Goal: Task Accomplishment & Management: Use online tool/utility

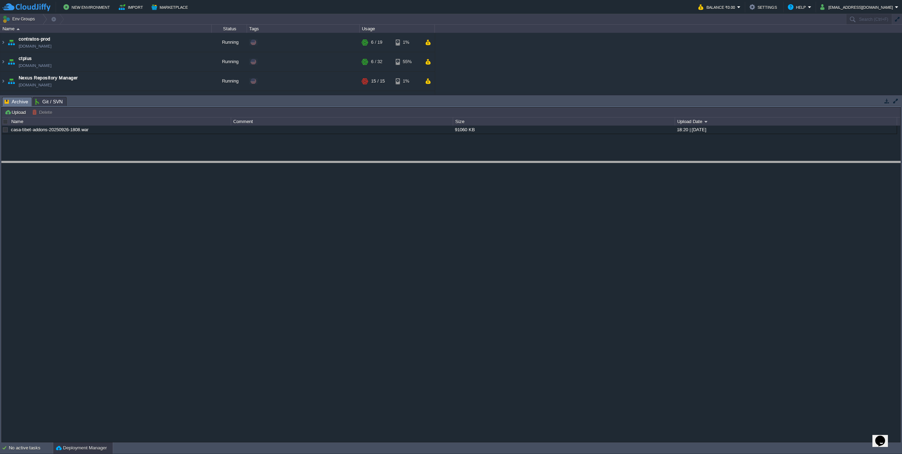
drag, startPoint x: 133, startPoint y: 99, endPoint x: 125, endPoint y: 179, distance: 80.0
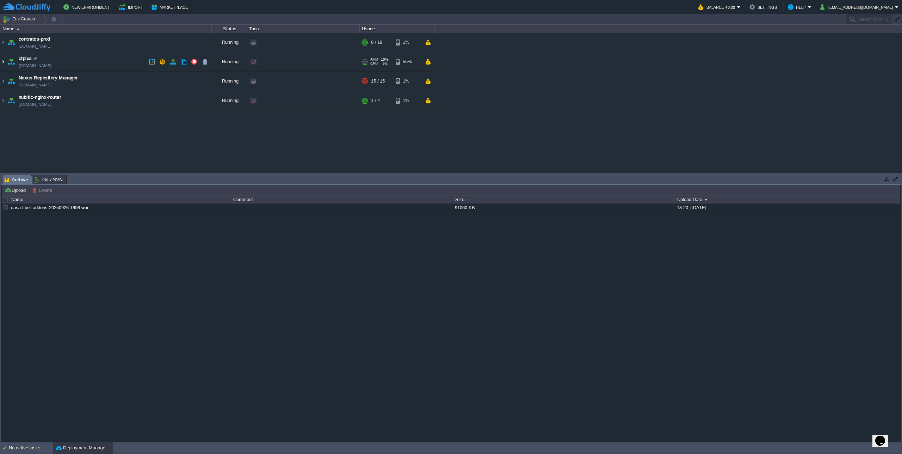
click at [4, 63] on img at bounding box center [3, 61] width 6 height 19
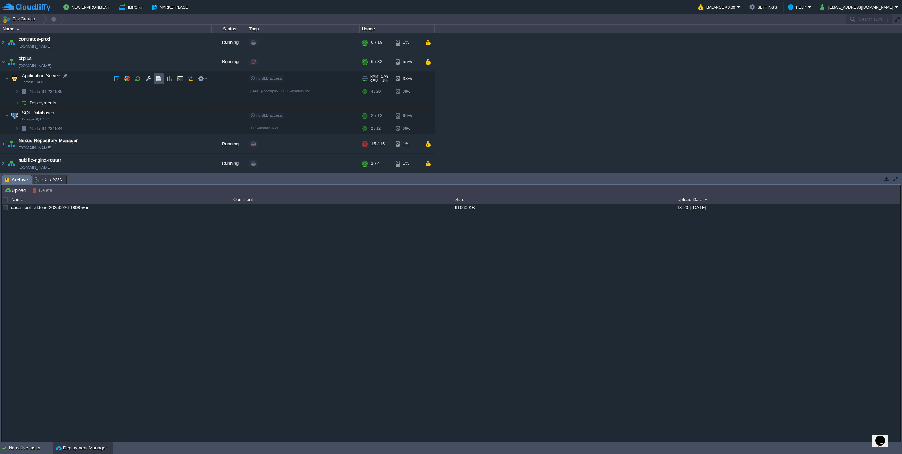
click at [160, 76] on button "button" at bounding box center [159, 78] width 6 height 6
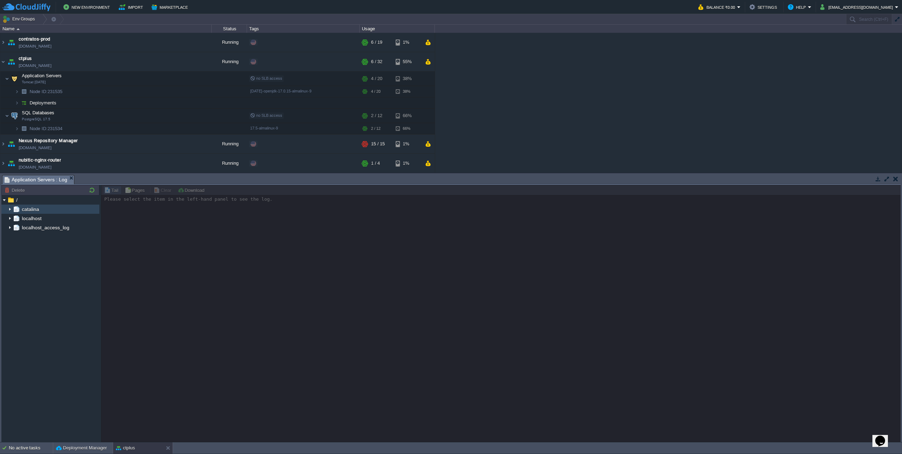
click at [7, 210] on img at bounding box center [10, 208] width 6 height 9
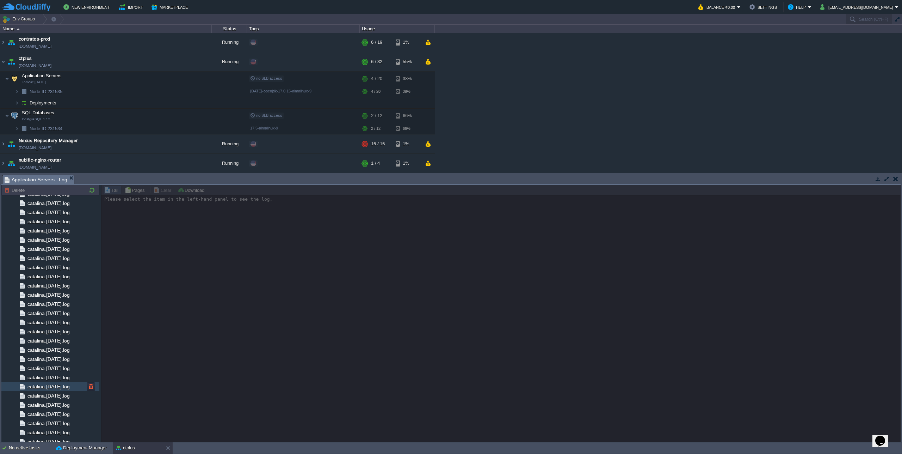
scroll to position [634, 0]
click at [45, 418] on span "catalina.out" at bounding box center [40, 418] width 28 height 6
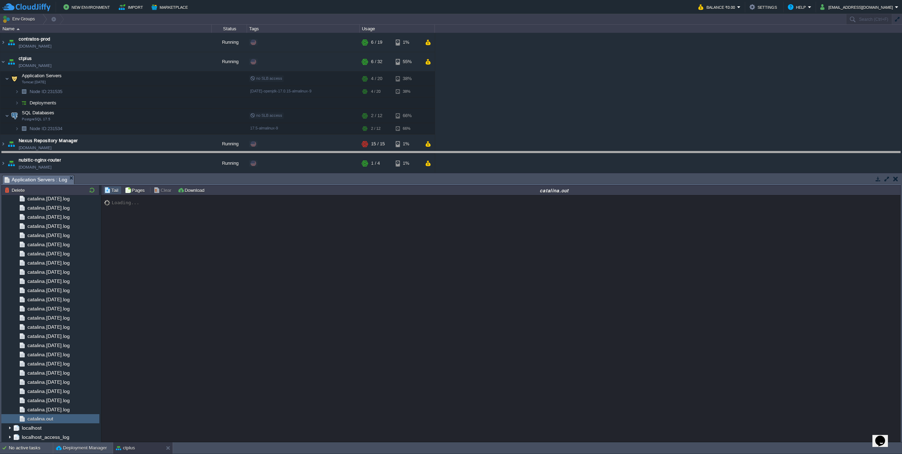
drag, startPoint x: 412, startPoint y: 183, endPoint x: 477, endPoint y: 149, distance: 73.8
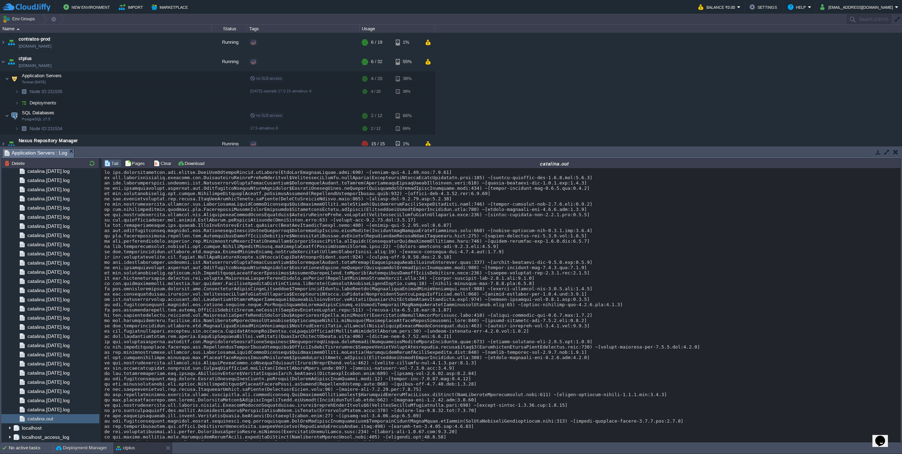
scroll to position [6133, 0]
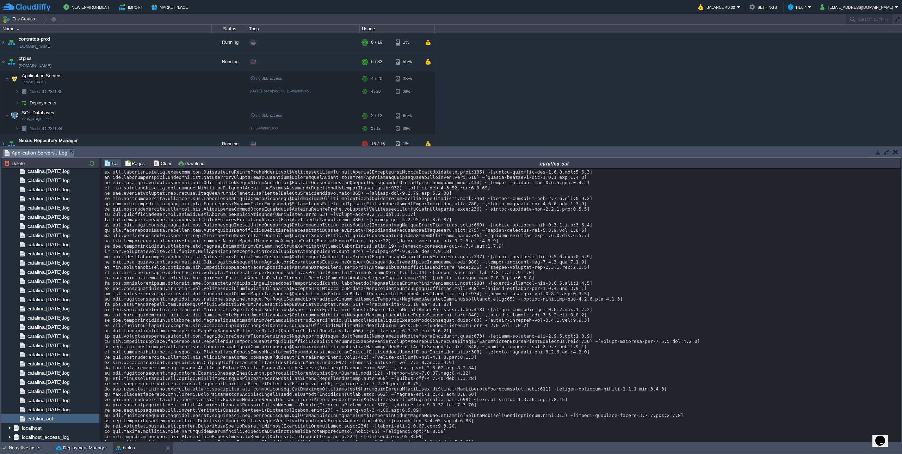
scroll to position [0, 0]
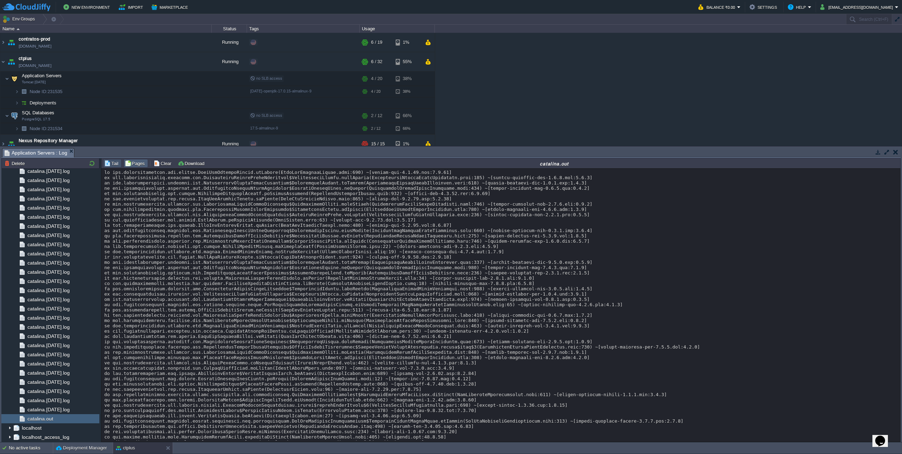
click at [140, 164] on button "Pages" at bounding box center [136, 163] width 22 height 6
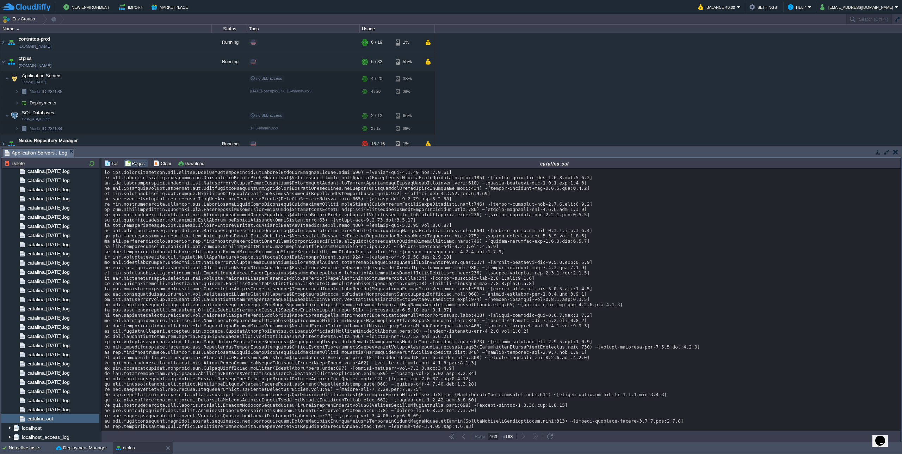
scroll to position [6135, 0]
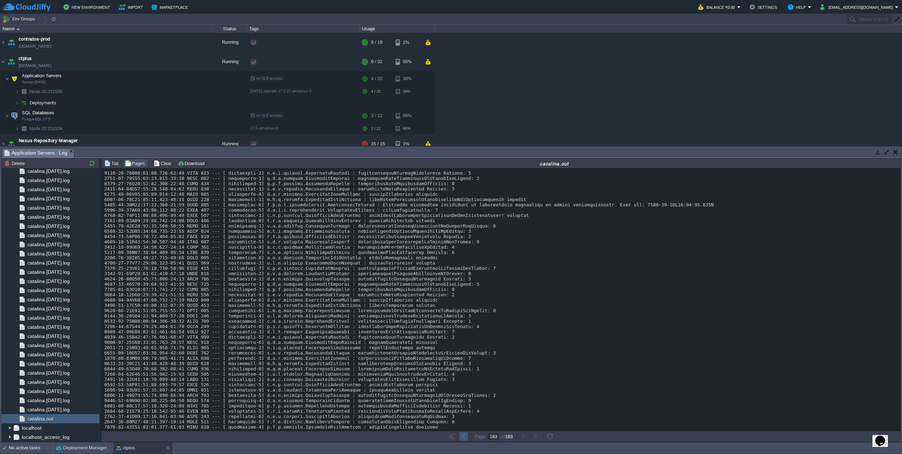
click at [467, 435] on td at bounding box center [464, 436] width 8 height 8
type input "162"
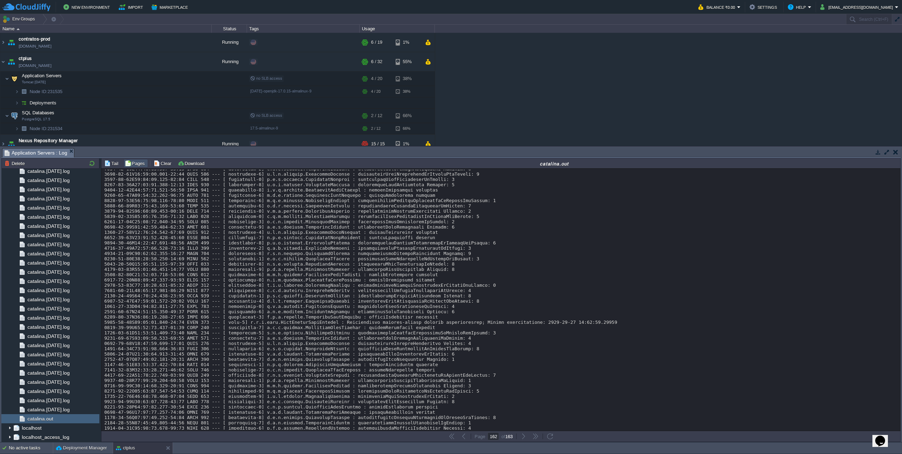
scroll to position [0, 0]
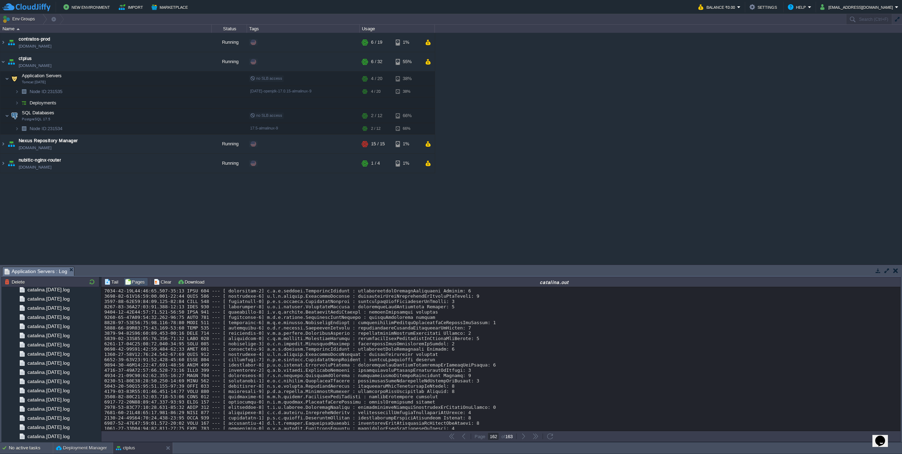
click at [110, 281] on button "Tail" at bounding box center [112, 281] width 16 height 6
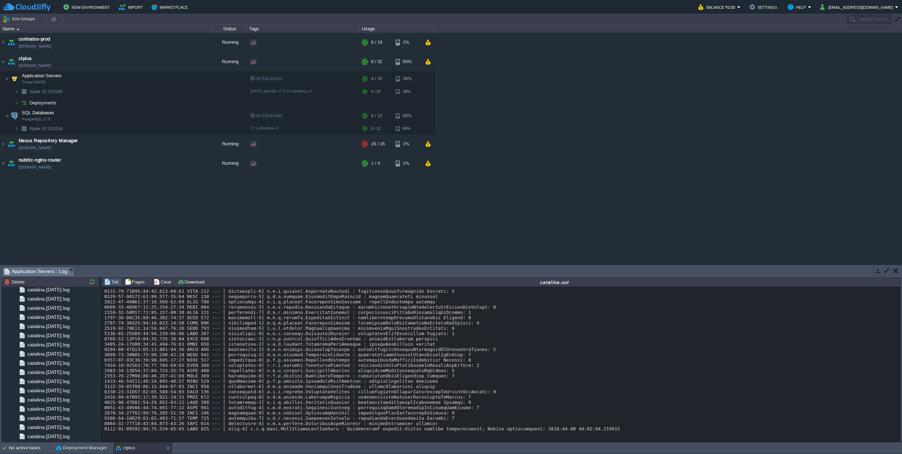
scroll to position [6309, 0]
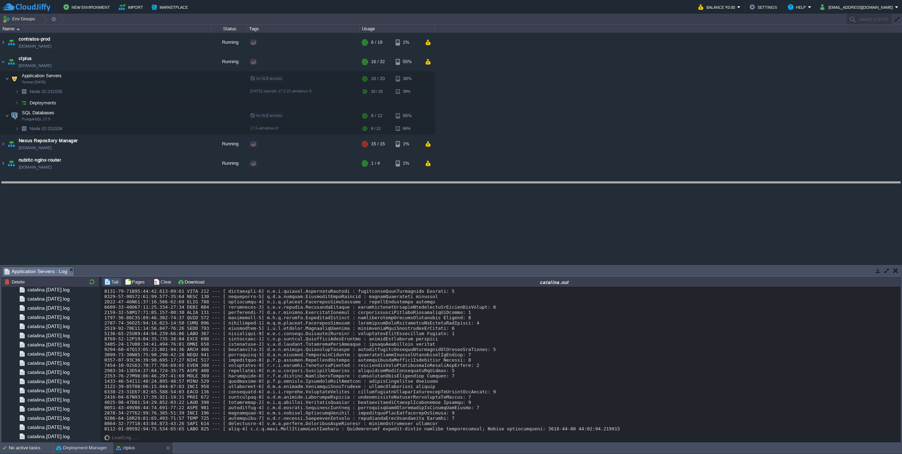
drag, startPoint x: 498, startPoint y: 270, endPoint x: 511, endPoint y: 190, distance: 80.7
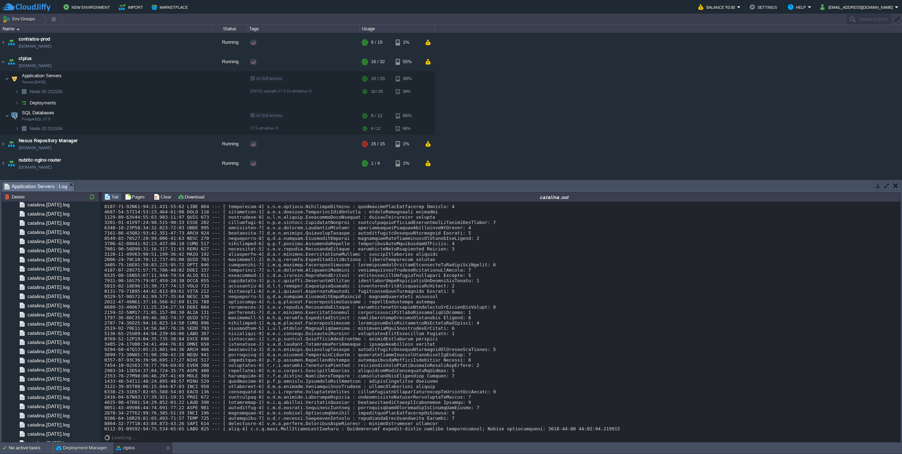
scroll to position [6224, 0]
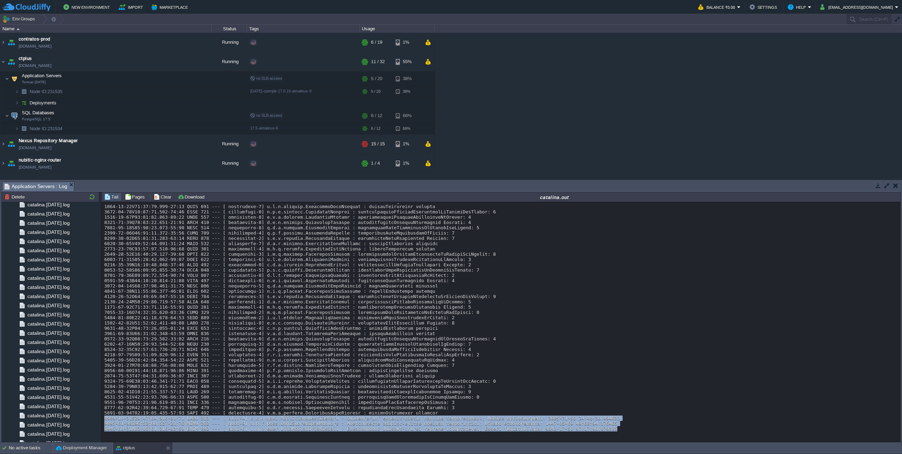
drag, startPoint x: 631, startPoint y: 425, endPoint x: 103, endPoint y: 416, distance: 528.3
click at [103, 416] on div "Loading..." at bounding box center [500, 321] width 799 height 239
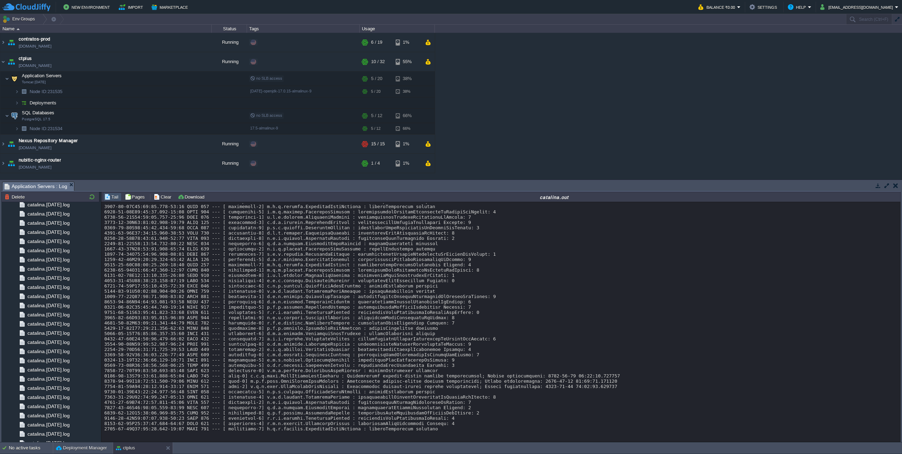
scroll to position [6287, 0]
click at [666, 109] on div "contratos-prod [DOMAIN_NAME] Running + Add to Env Group RAM 20% CPU 1% 6 / 19 1…" at bounding box center [451, 106] width 902 height 146
click at [76, 445] on button "Deployment Manager" at bounding box center [81, 447] width 51 height 7
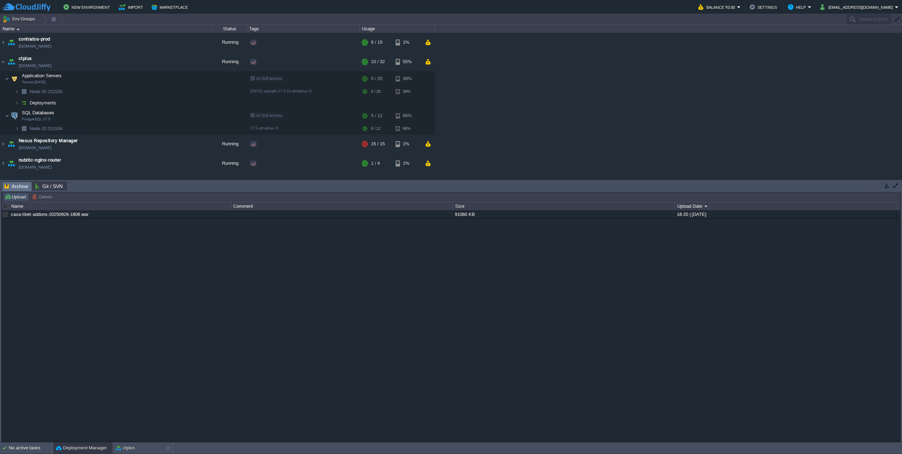
click at [17, 199] on button "Upload" at bounding box center [16, 196] width 23 height 6
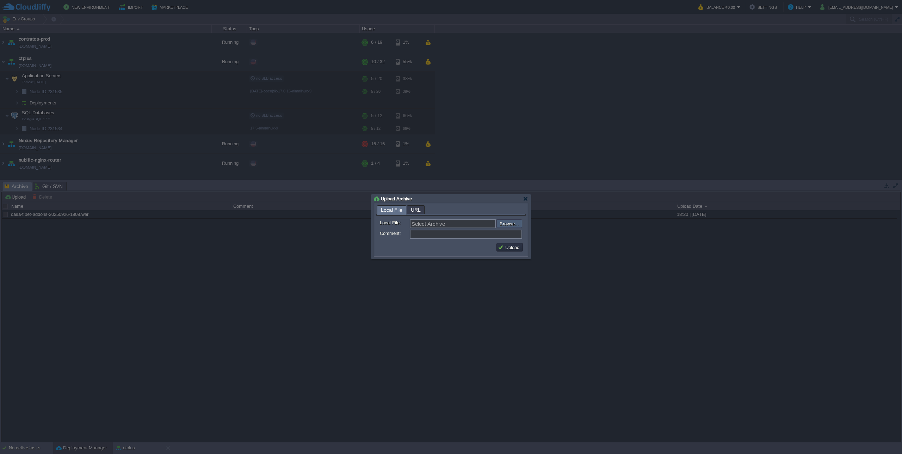
click at [519, 220] on input "file" at bounding box center [477, 223] width 89 height 8
type input "C:\fakepath\casa-tibet-addons-20250929-1400.war"
type input "casa-tibet-addons-20250929-1400.war"
click at [512, 246] on button "Upload" at bounding box center [510, 247] width 24 height 6
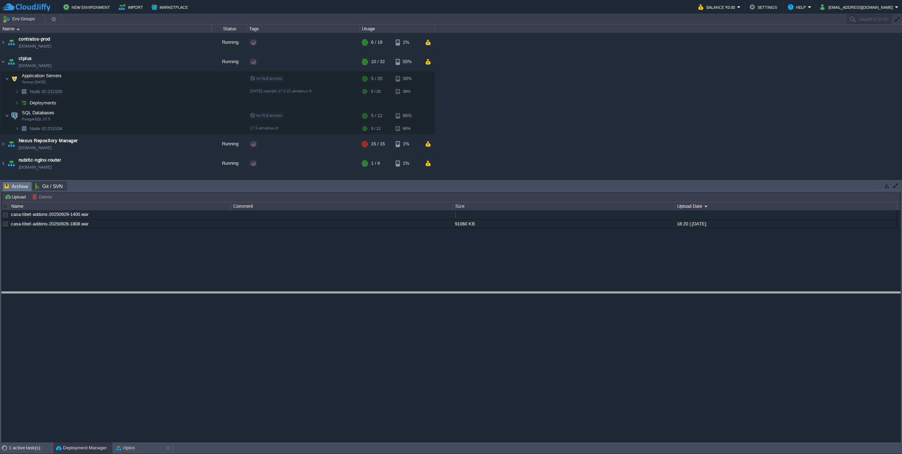
drag, startPoint x: 411, startPoint y: 191, endPoint x: 429, endPoint y: 298, distance: 109.0
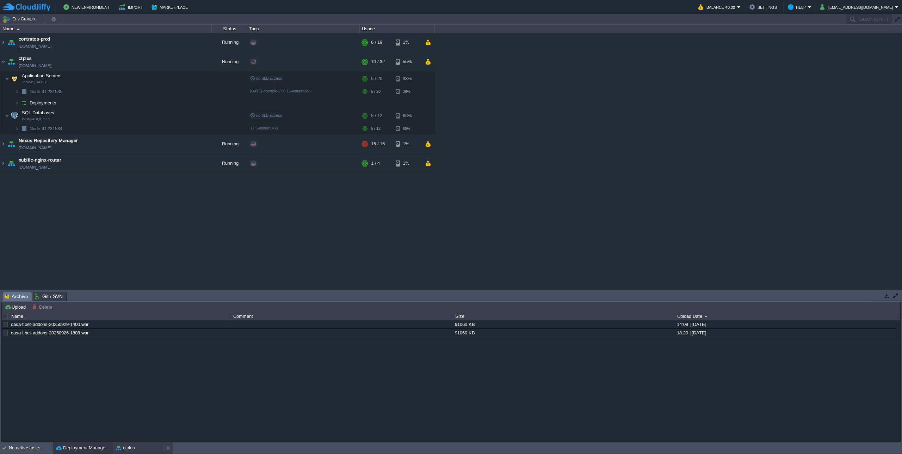
click at [144, 445] on div "ctplus" at bounding box center [138, 447] width 50 height 11
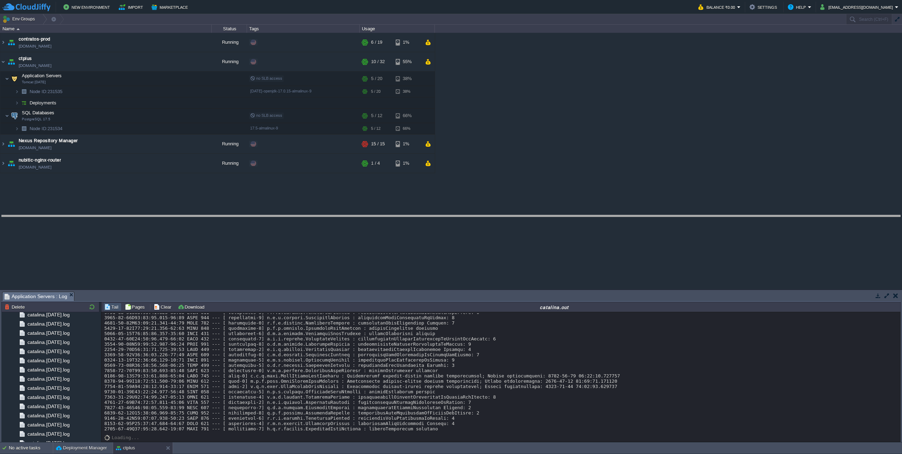
drag, startPoint x: 461, startPoint y: 294, endPoint x: 483, endPoint y: 217, distance: 79.7
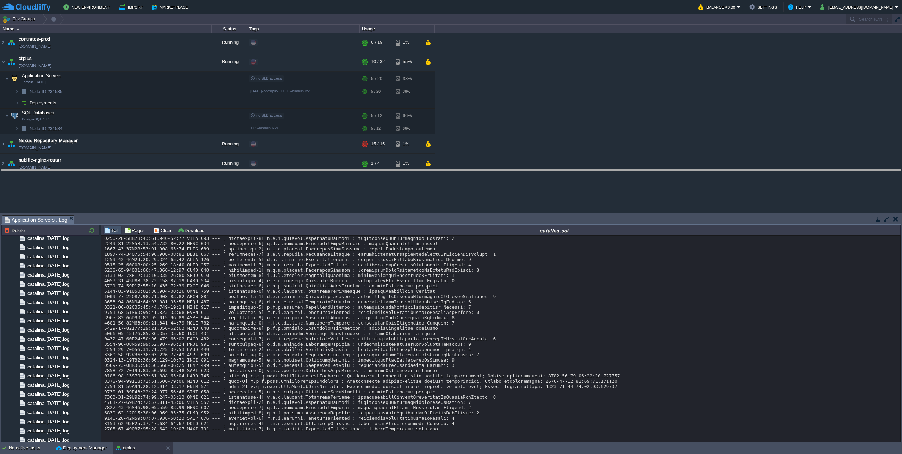
drag, startPoint x: 404, startPoint y: 220, endPoint x: 404, endPoint y: 178, distance: 41.6
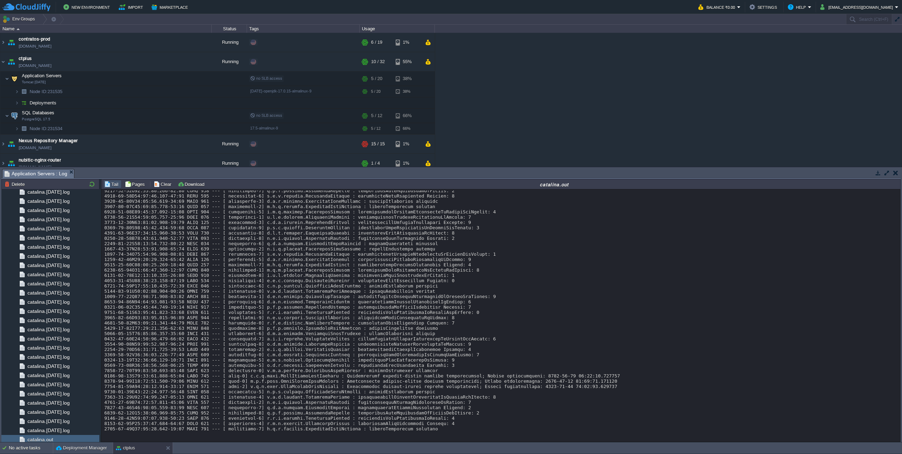
scroll to position [6275, 0]
click at [74, 451] on div "Deployment Manager" at bounding box center [83, 447] width 60 height 11
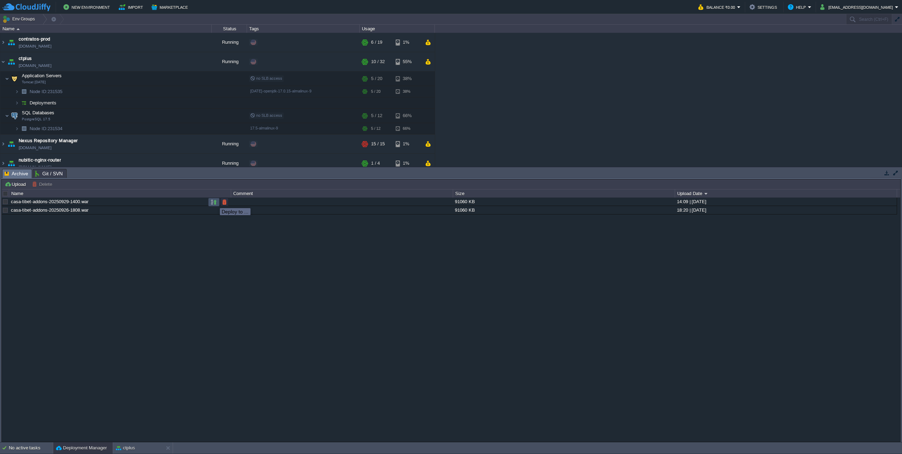
click at [215, 202] on button "button" at bounding box center [214, 202] width 6 height 6
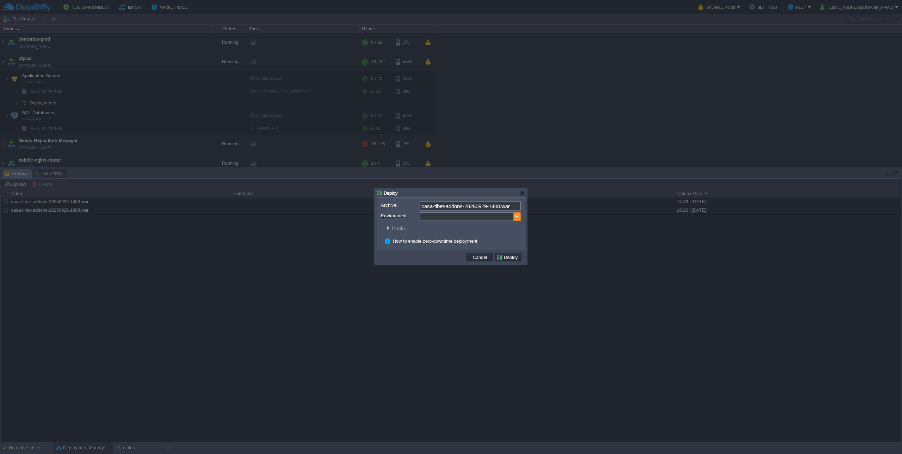
click at [516, 221] on img at bounding box center [517, 216] width 7 height 9
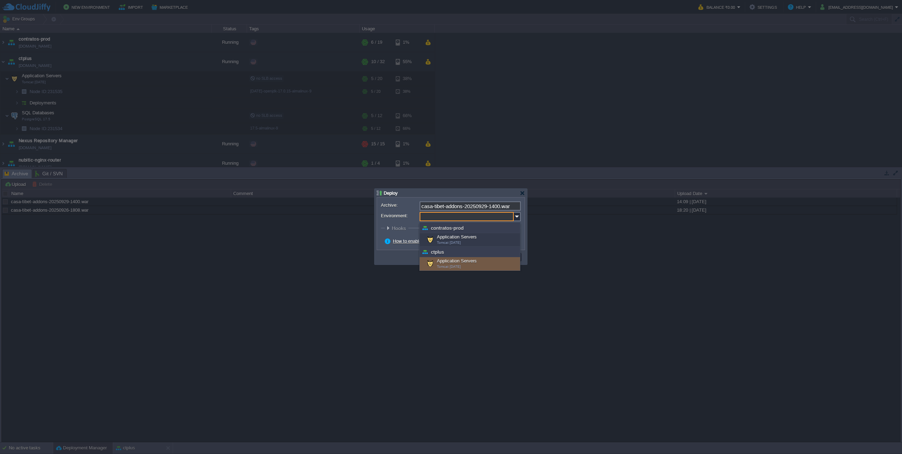
click at [454, 263] on div "Application Servers Tomcat [DATE]" at bounding box center [470, 263] width 100 height 13
type input "Application Servers (ctplus)"
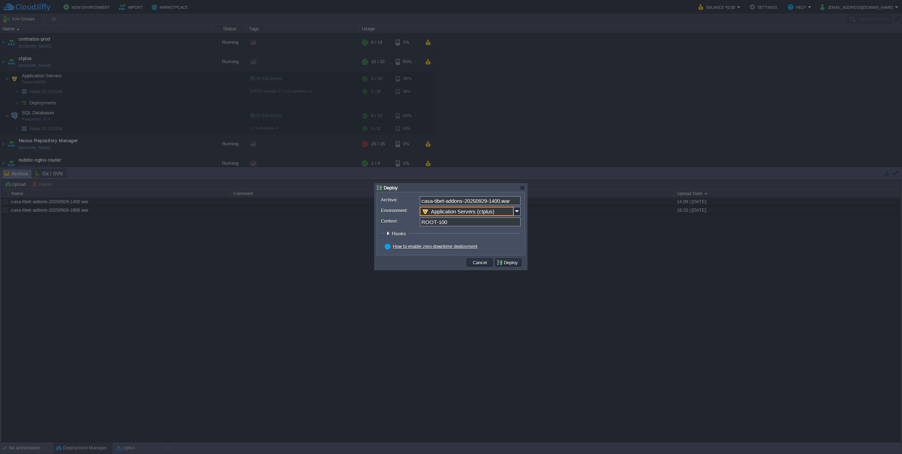
click at [437, 223] on input "ROOT-100" at bounding box center [470, 221] width 101 height 9
click at [511, 265] on button "Deploy" at bounding box center [509, 262] width 24 height 6
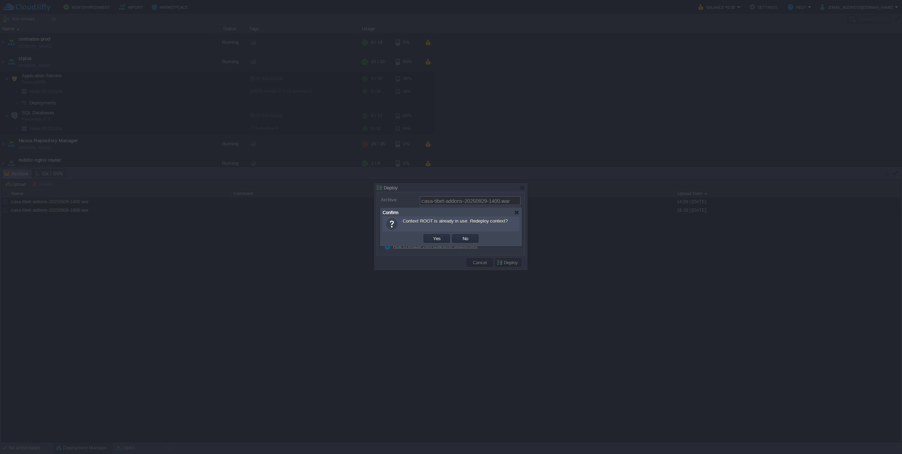
type input "ROOT"
click at [436, 238] on button "Yes" at bounding box center [437, 238] width 12 height 6
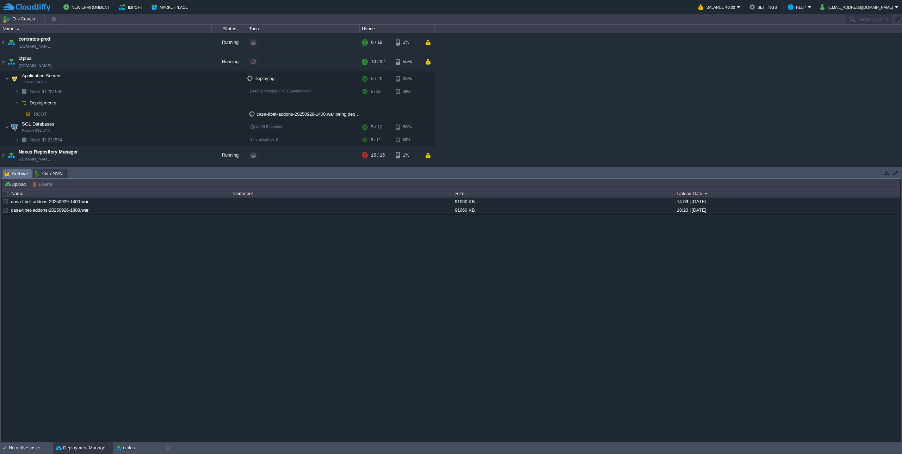
click at [147, 450] on div "ctplus" at bounding box center [138, 447] width 50 height 11
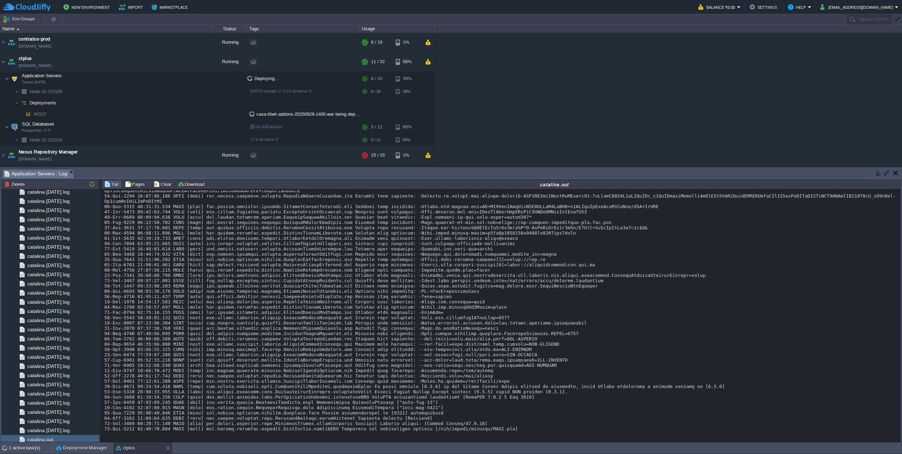
scroll to position [6890, 0]
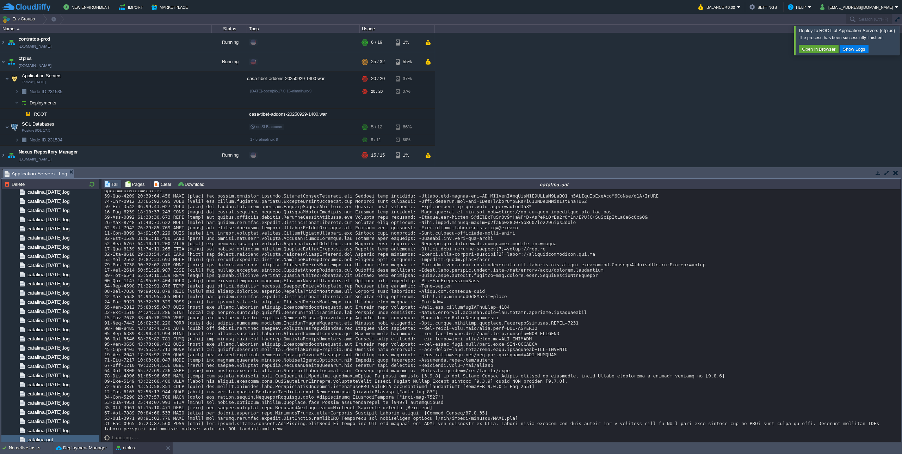
click at [902, 48] on div at bounding box center [911, 40] width 0 height 29
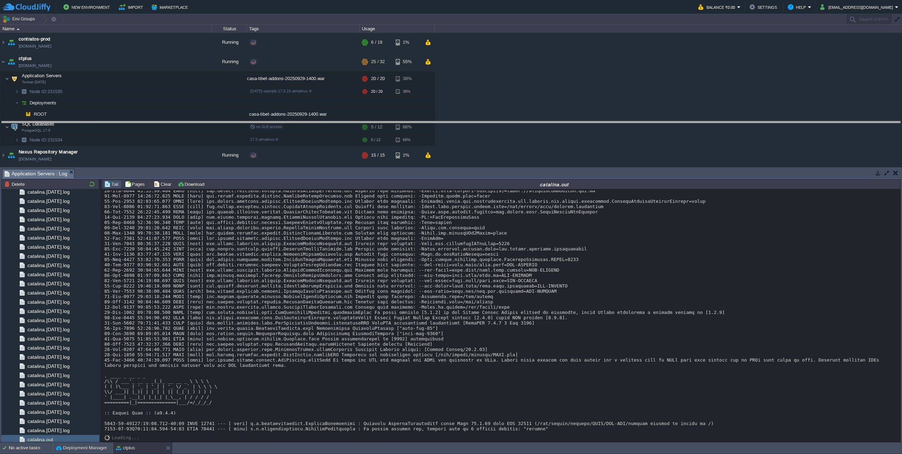
drag, startPoint x: 322, startPoint y: 175, endPoint x: 336, endPoint y: 128, distance: 49.5
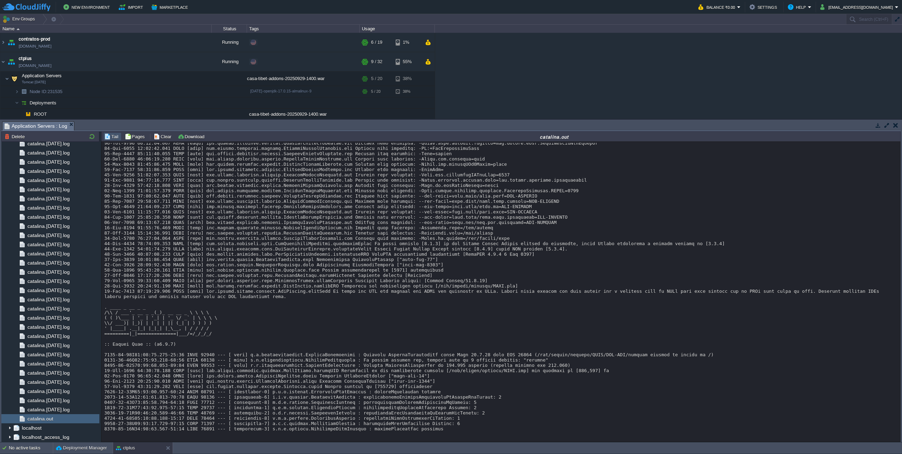
scroll to position [7014, 0]
